Goal: Transaction & Acquisition: Purchase product/service

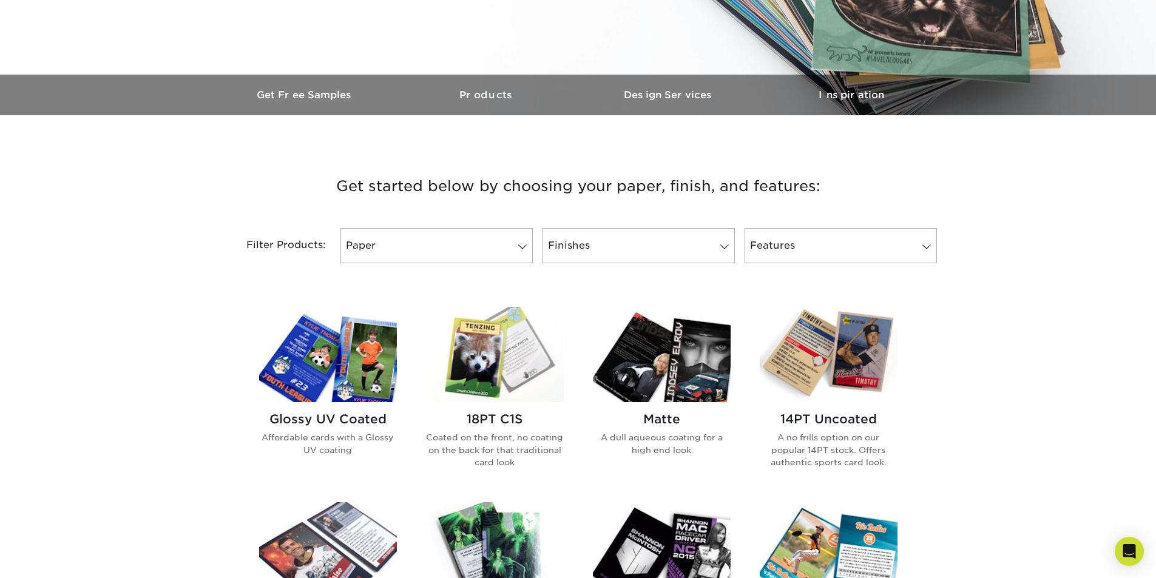
scroll to position [303, 0]
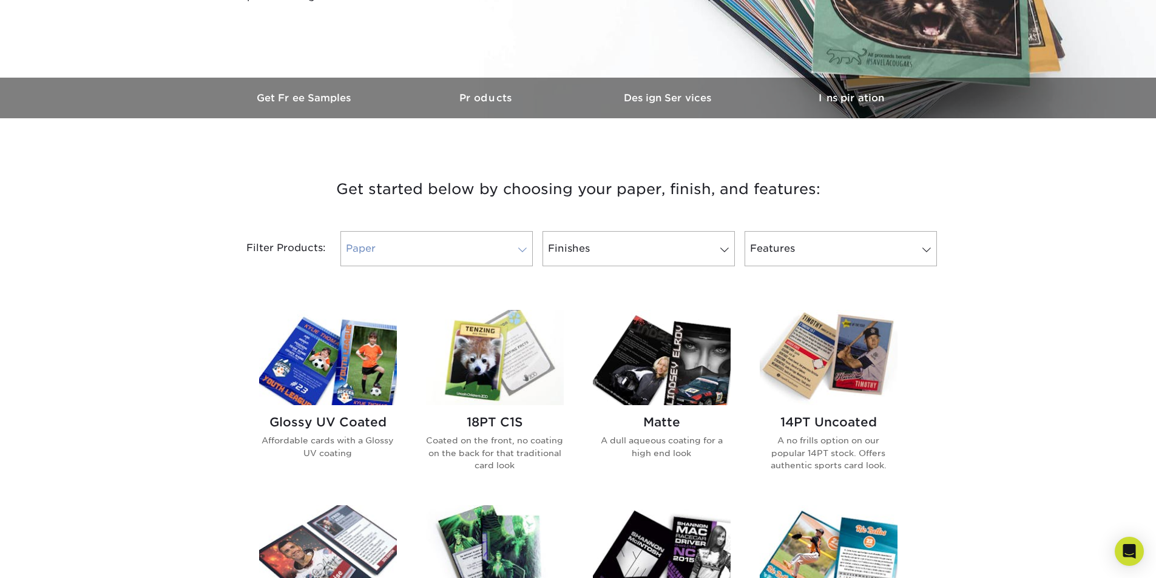
click at [458, 254] on link "Paper" at bounding box center [436, 248] width 192 height 35
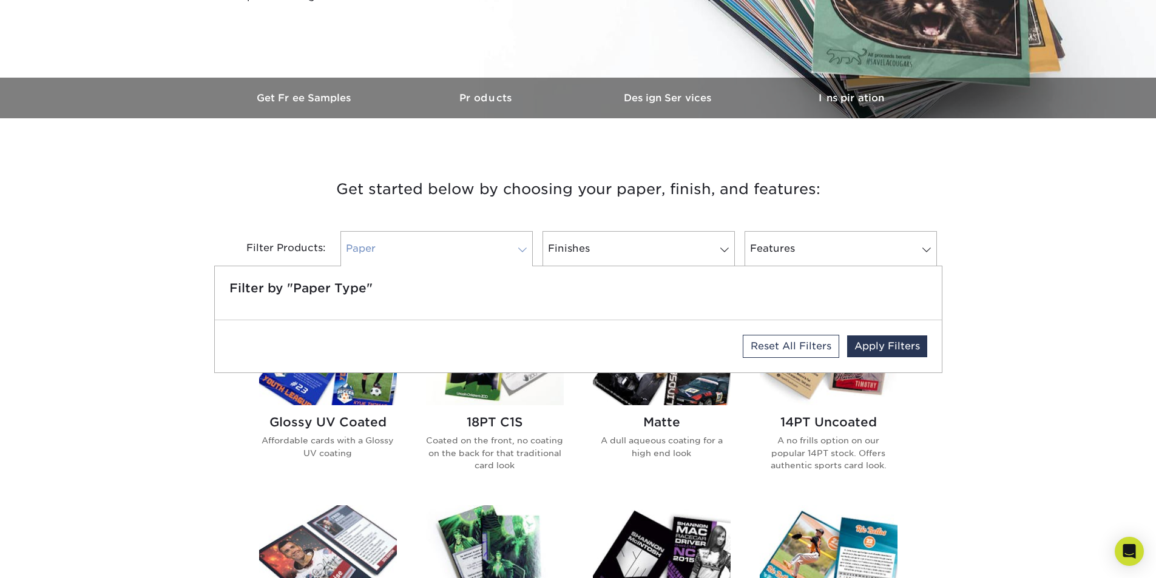
click at [499, 243] on link "Paper" at bounding box center [436, 248] width 192 height 35
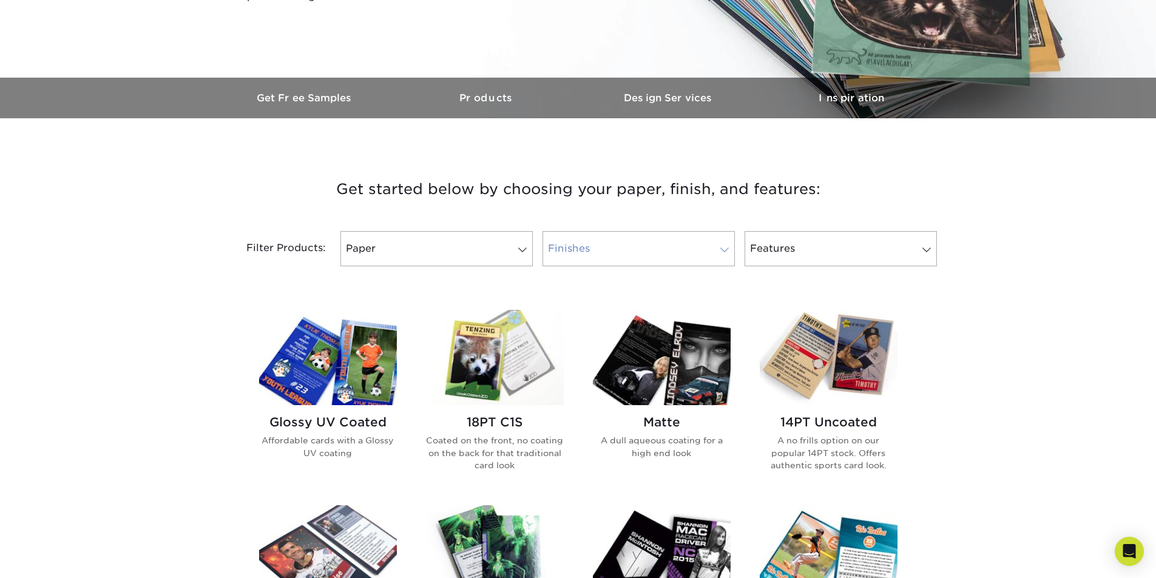
click at [622, 245] on link "Finishes" at bounding box center [639, 248] width 192 height 35
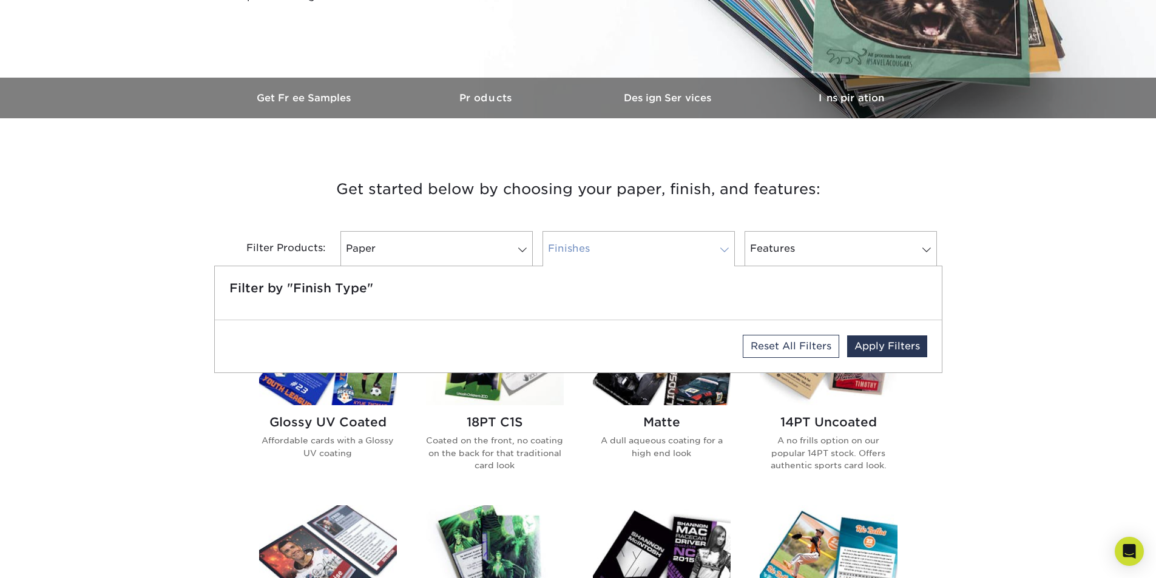
click at [674, 252] on link "Finishes" at bounding box center [639, 248] width 192 height 35
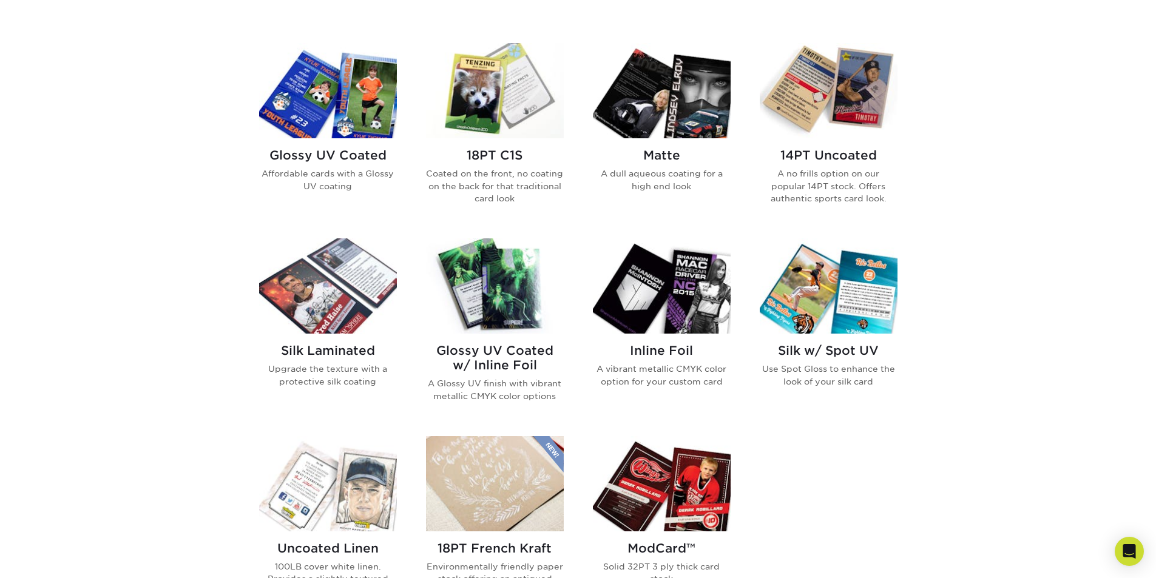
scroll to position [546, 0]
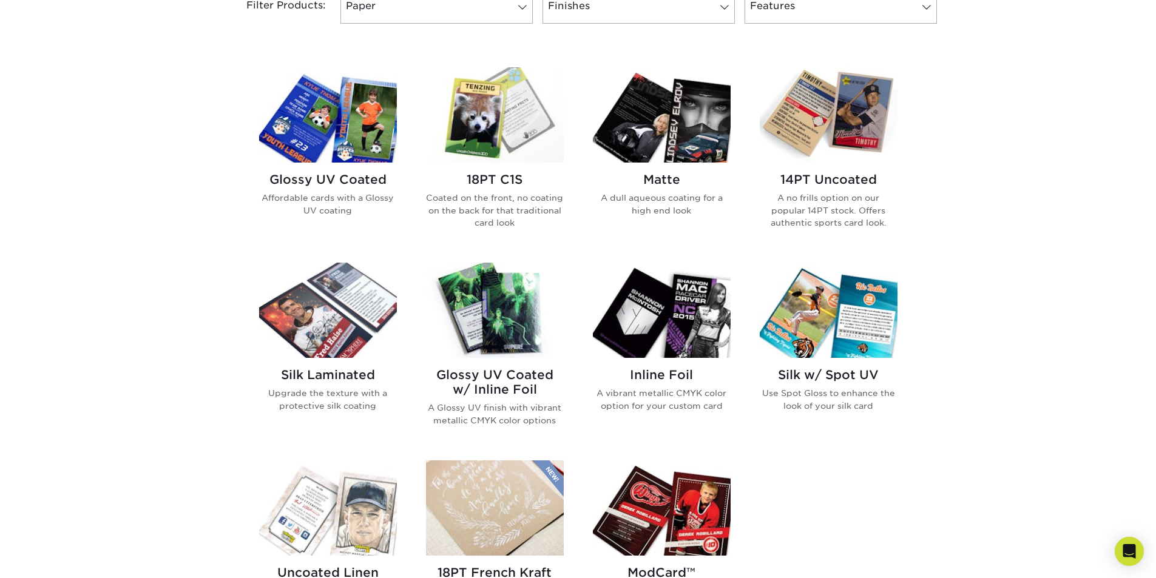
click at [495, 302] on img at bounding box center [495, 310] width 138 height 95
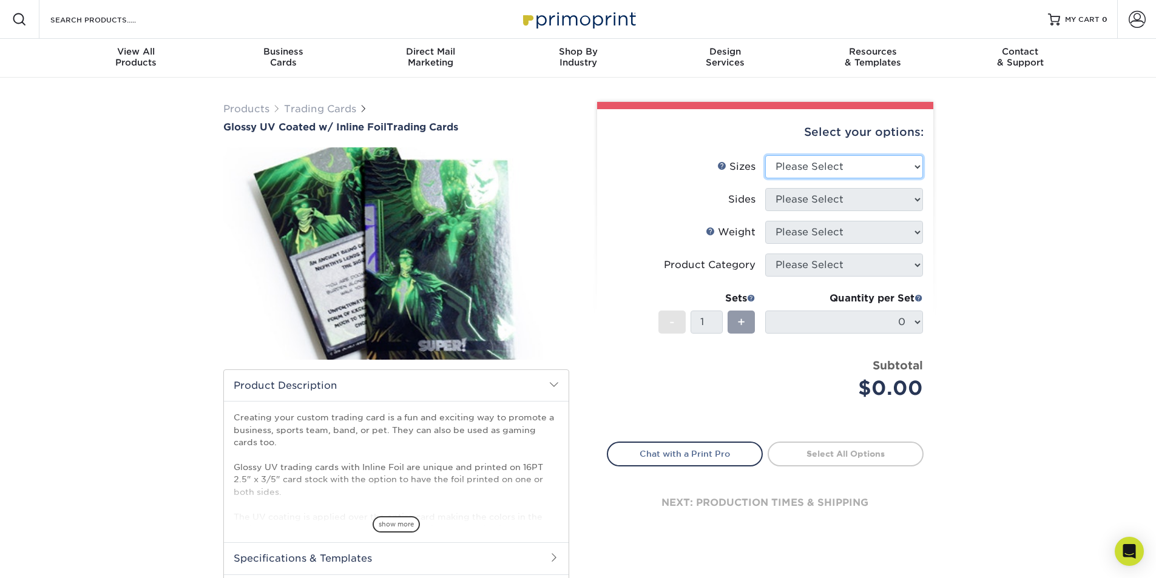
click at [874, 169] on select "Please Select 2.5" x 3.5"" at bounding box center [844, 166] width 158 height 23
select select "2.50x3.50"
click at [765, 155] on select "Please Select 2.5" x 3.5"" at bounding box center [844, 166] width 158 height 23
click at [860, 204] on select "Please Select Print Both Sides - Foil Back Only Print Both Sides - Foil Both Si…" at bounding box center [844, 199] width 158 height 23
select select "a75ac2f1-9911-48d6-841d-245b5ac08f27"
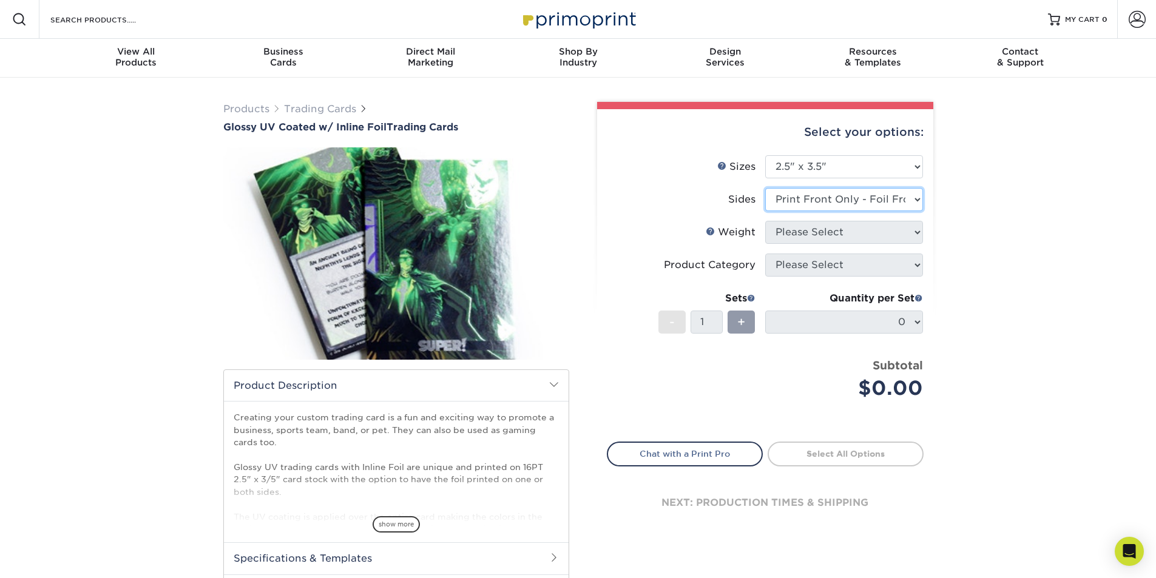
click at [765, 188] on select "Please Select Print Both Sides - Foil Back Only Print Both Sides - Foil Both Si…" at bounding box center [844, 199] width 158 height 23
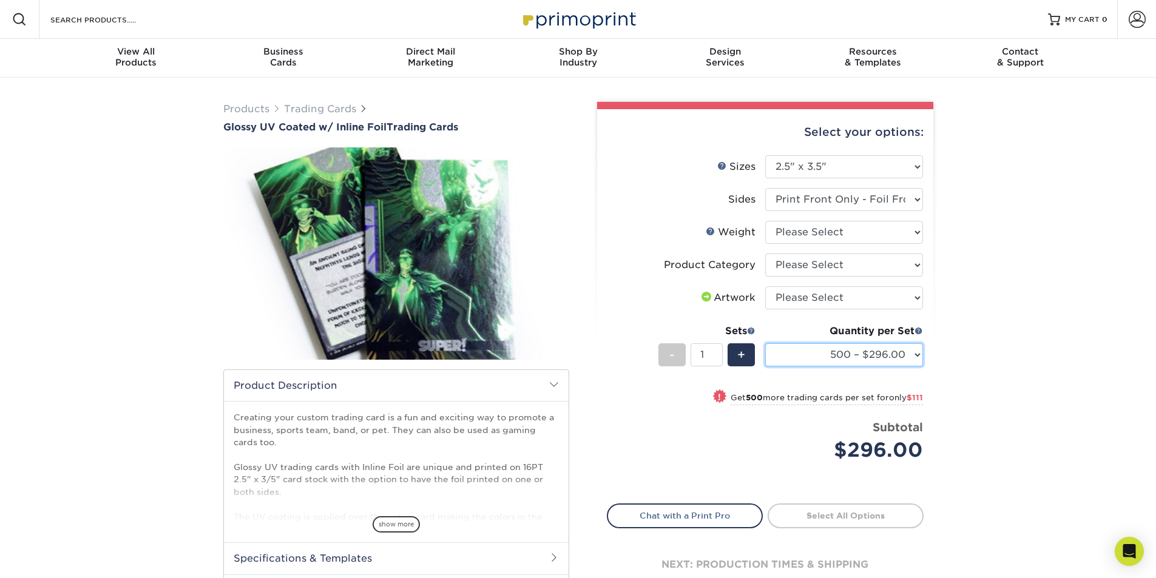
click at [919, 360] on select "500 – $296.00 1000 – $407.00 2500 – $675.00 5000 – $974.00" at bounding box center [844, 354] width 158 height 23
